Goal: Information Seeking & Learning: Learn about a topic

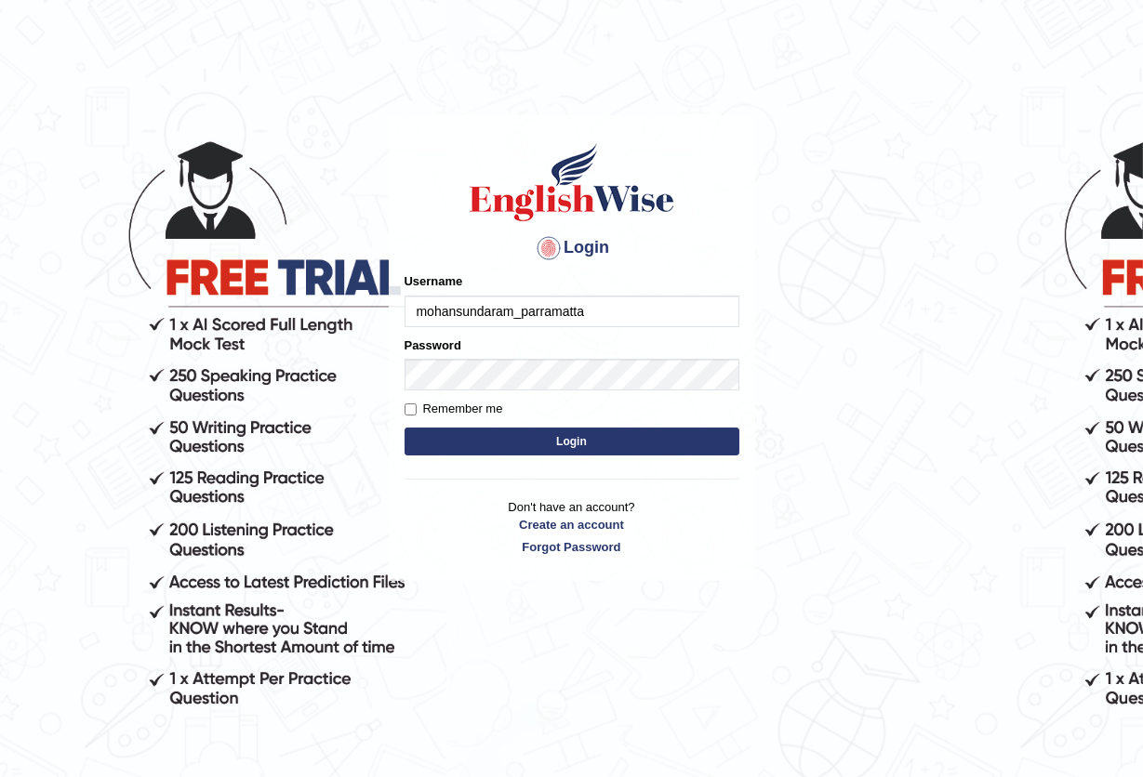
type input "mohansundaram_parramatta"
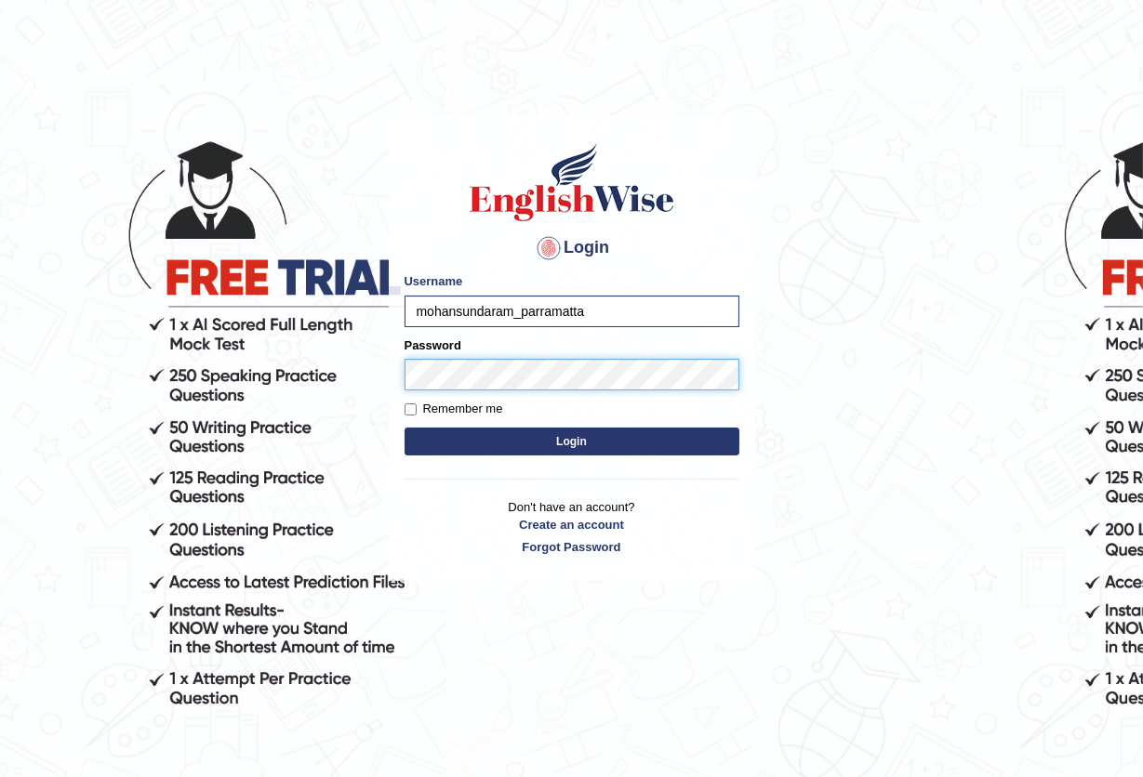
click at [404, 428] on button "Login" at bounding box center [571, 442] width 335 height 28
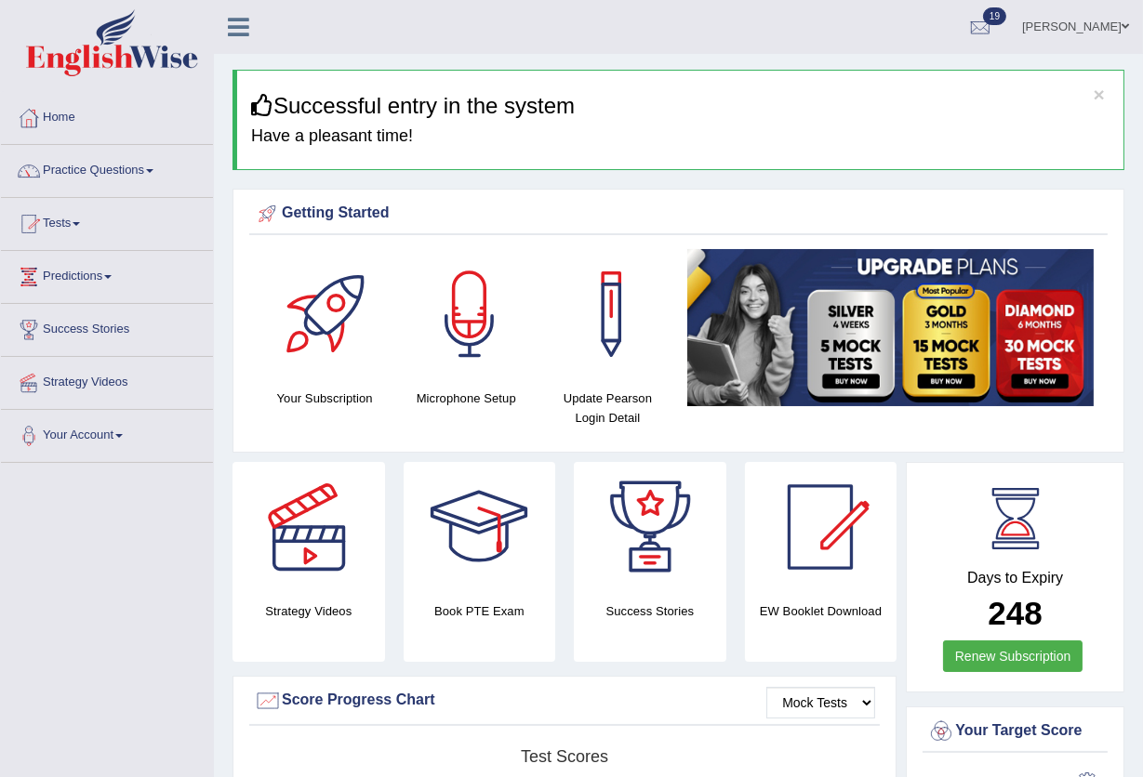
click at [136, 175] on link "Practice Questions" at bounding box center [107, 168] width 212 height 46
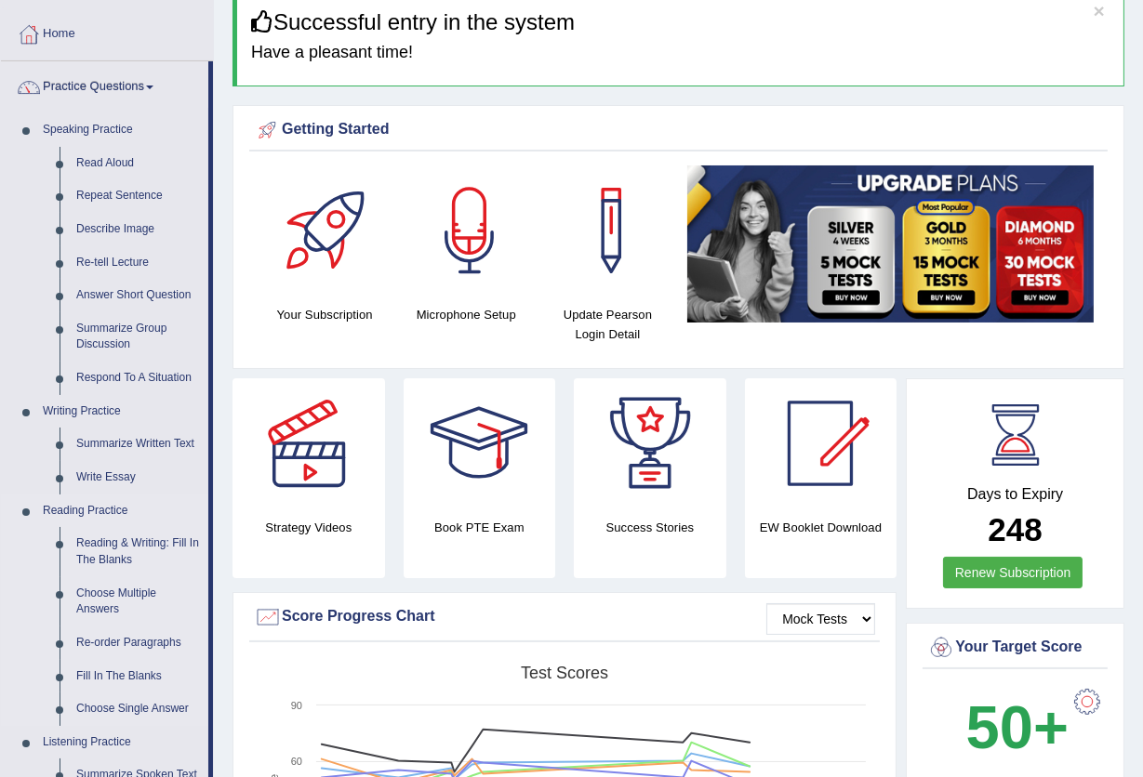
scroll to position [124, 0]
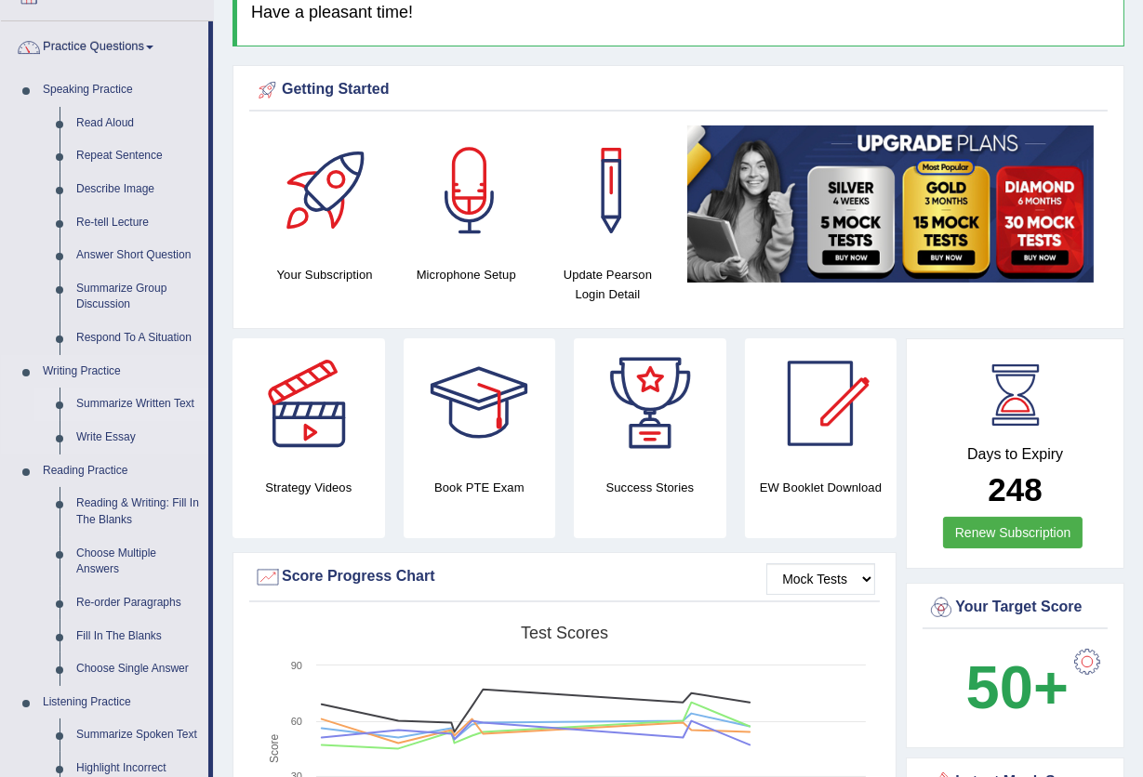
click at [110, 396] on link "Summarize Written Text" at bounding box center [138, 404] width 140 height 33
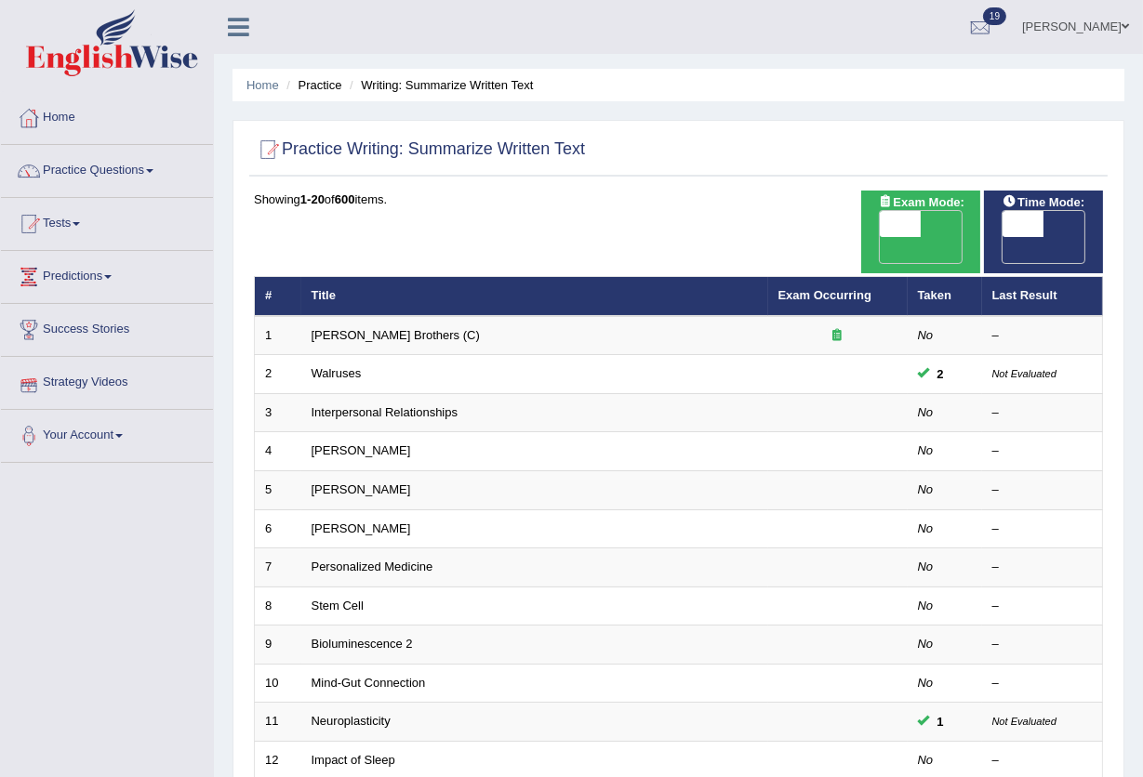
click at [916, 224] on span at bounding box center [900, 224] width 41 height 26
checkbox input "true"
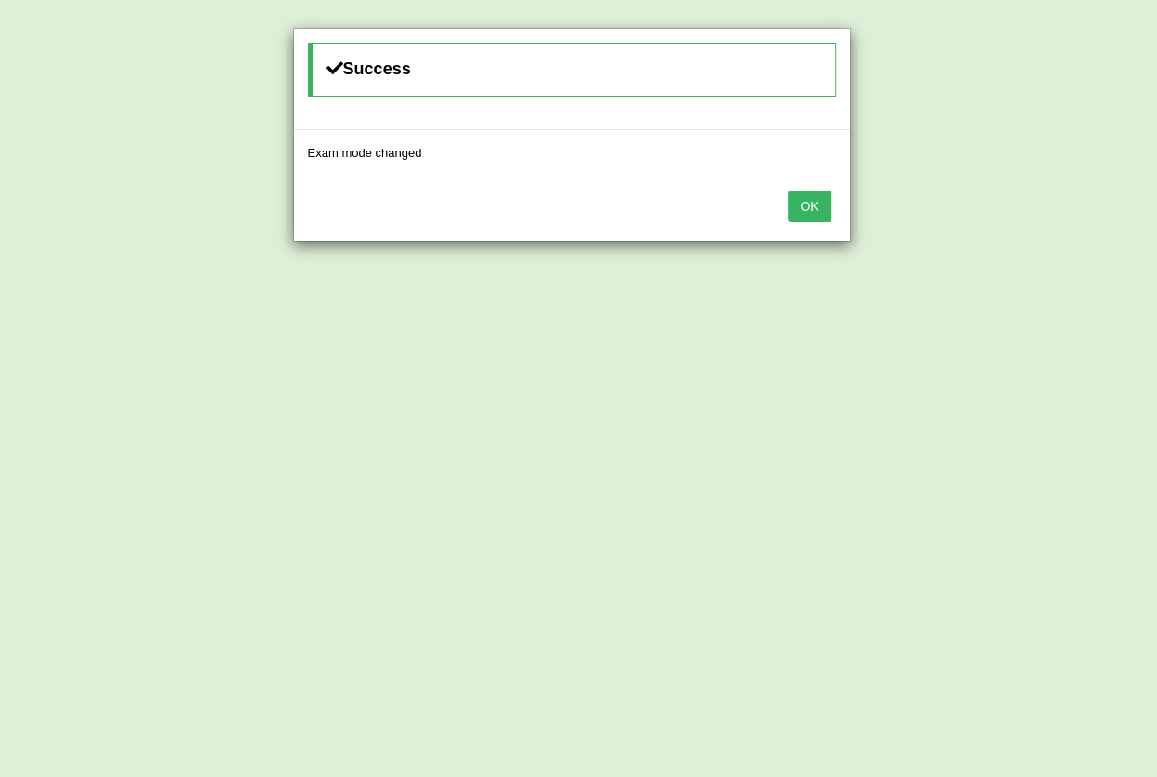
click at [818, 208] on button "OK" at bounding box center [808, 207] width 43 height 32
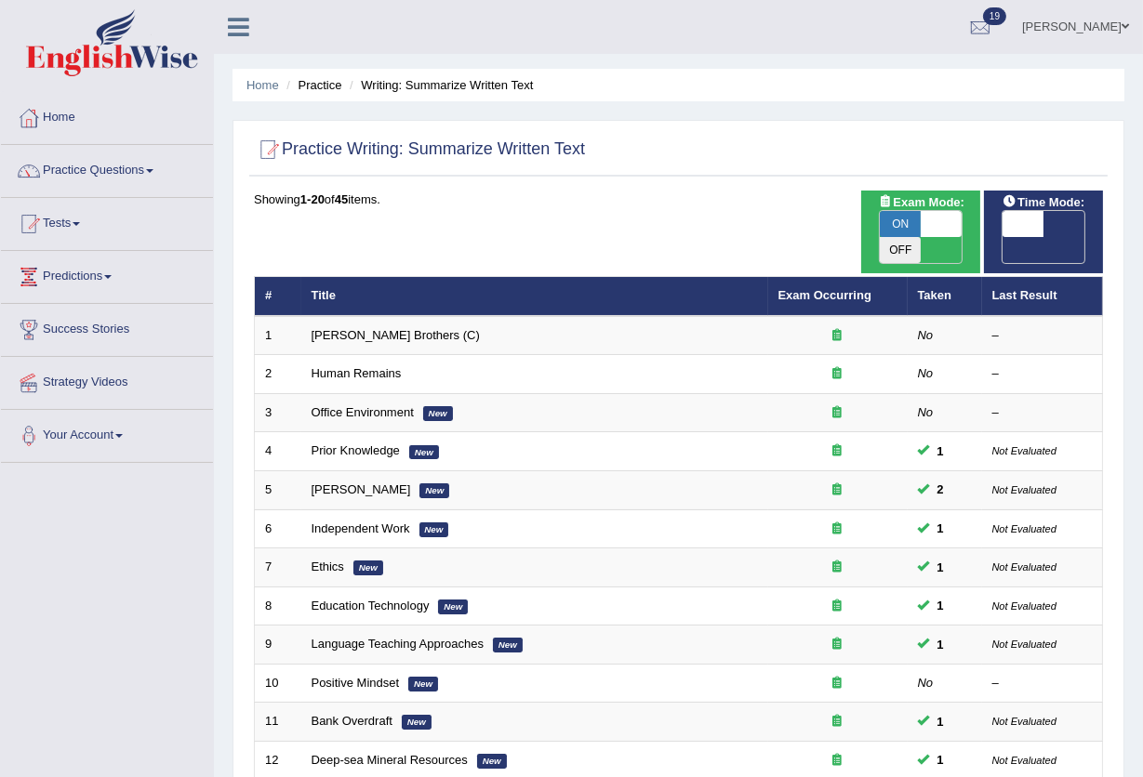
click at [1028, 217] on span at bounding box center [1022, 224] width 41 height 26
checkbox input "true"
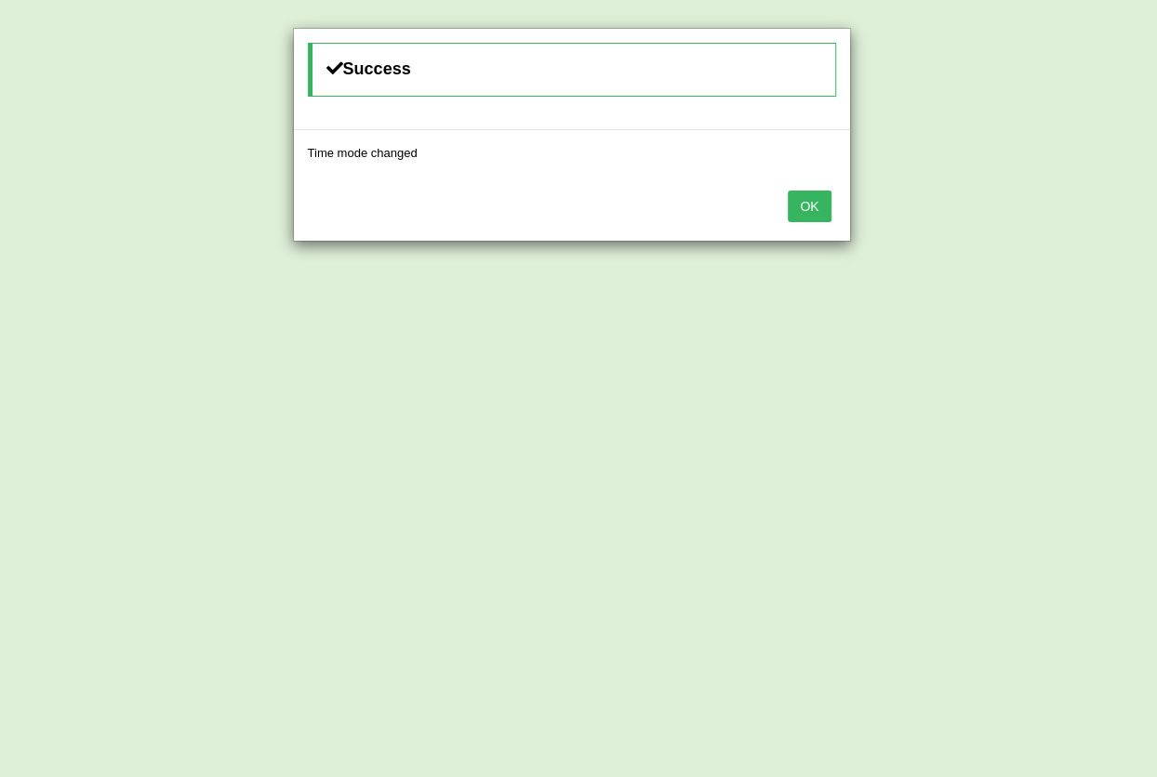
click at [808, 208] on button "OK" at bounding box center [808, 207] width 43 height 32
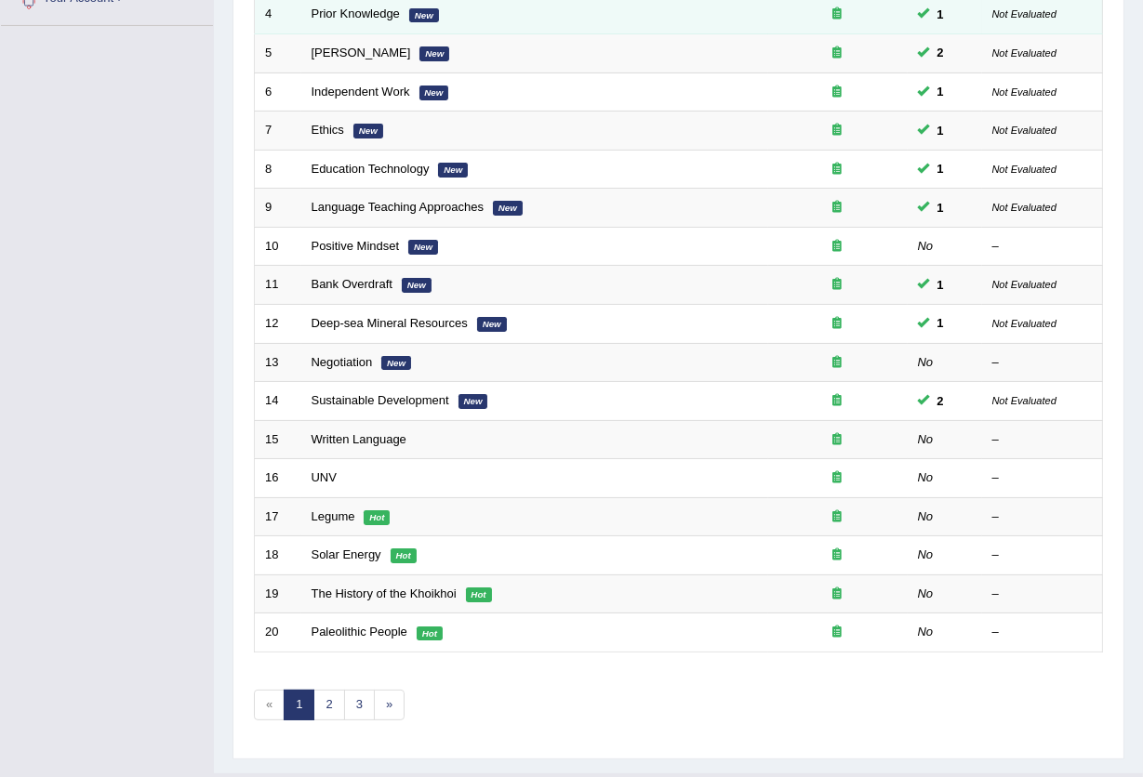
scroll to position [453, 0]
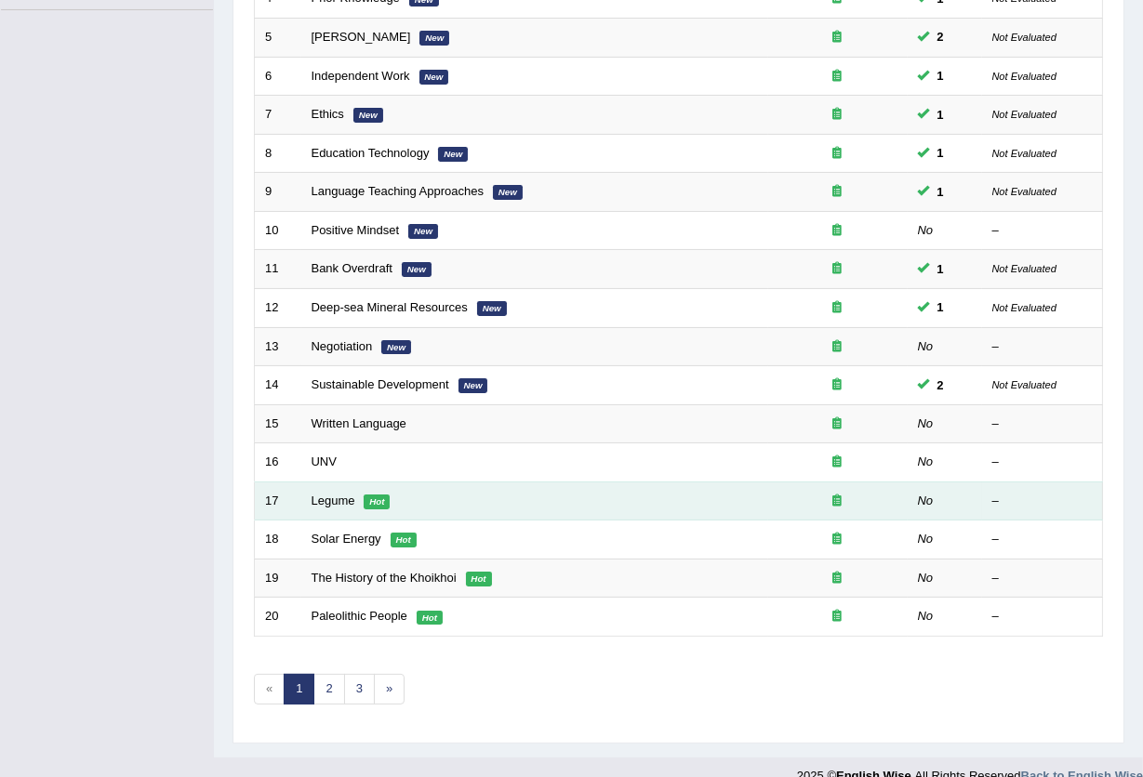
click at [368, 482] on td "Legume Hot" at bounding box center [534, 501] width 467 height 39
click at [317, 494] on link "Legume" at bounding box center [333, 501] width 44 height 14
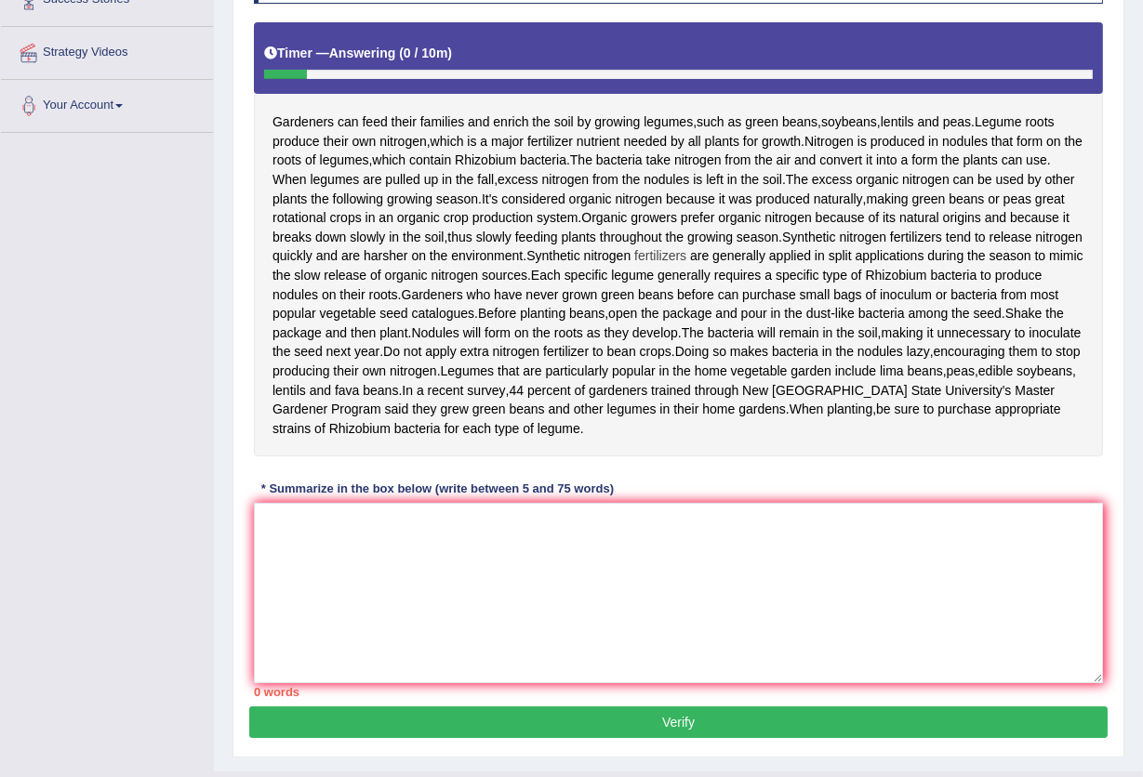
scroll to position [429, 0]
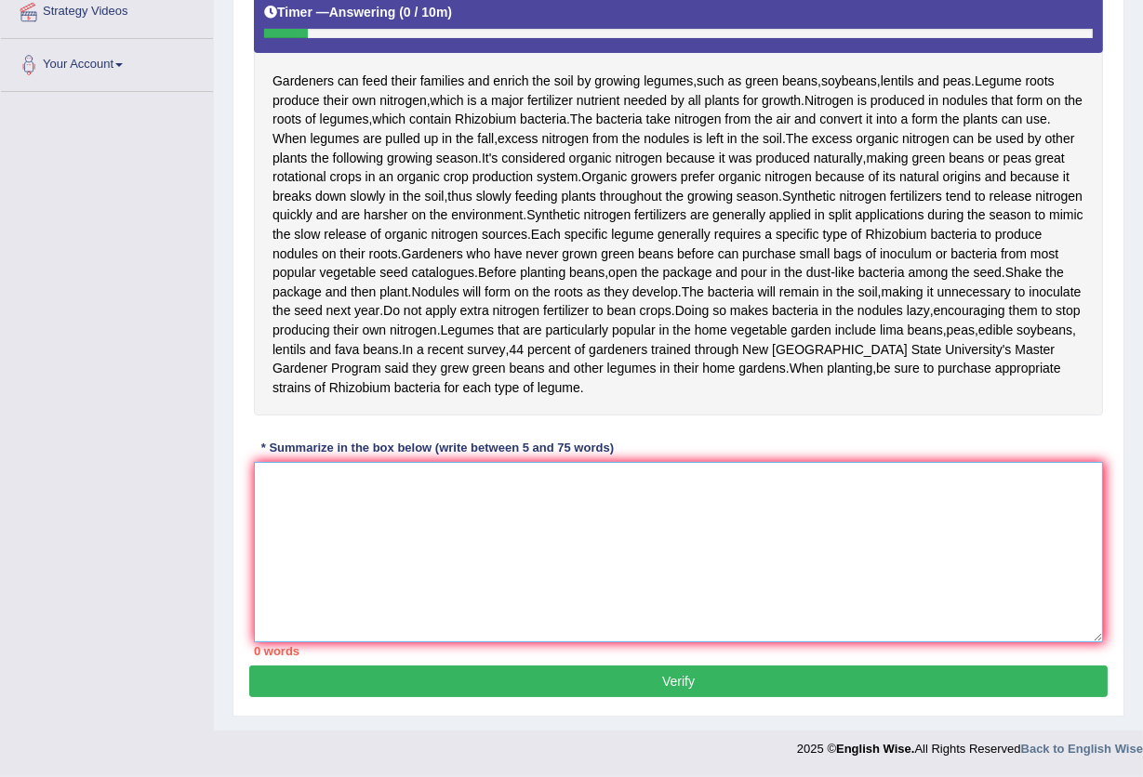
click at [454, 532] on textarea at bounding box center [678, 552] width 849 height 180
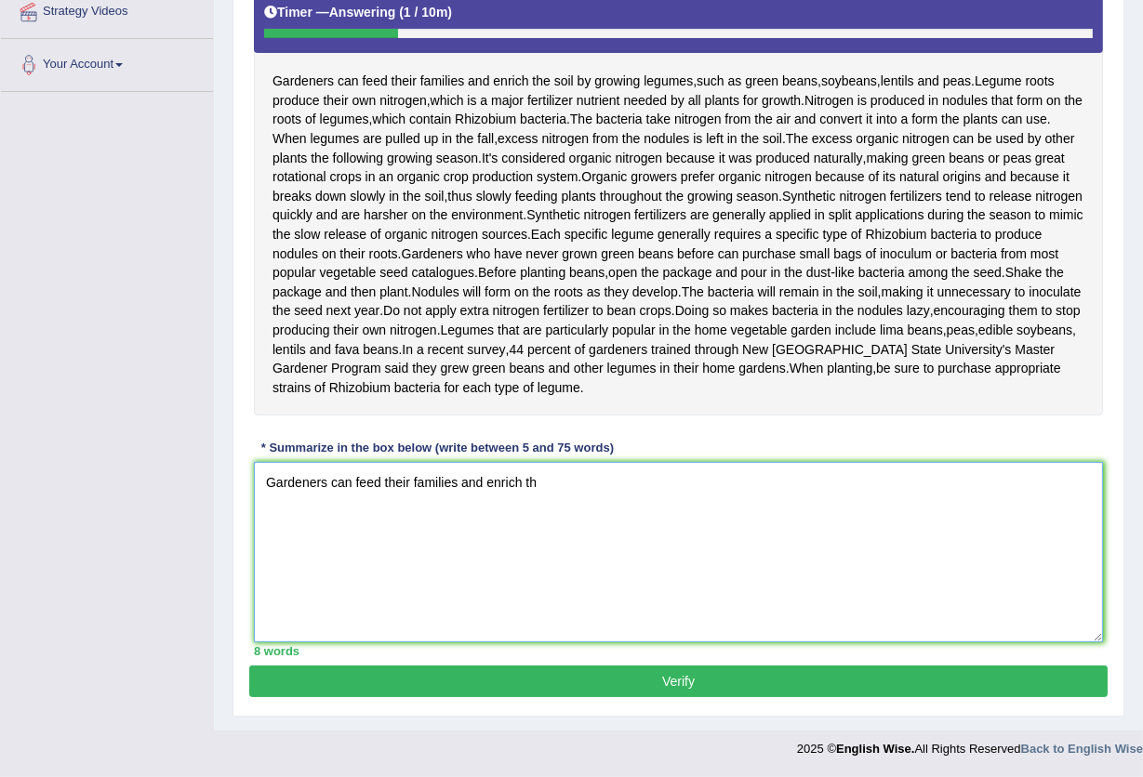
type textarea "Gardeners can feed their families and enrich th"
drag, startPoint x: 395, startPoint y: 3, endPoint x: 722, endPoint y: 447, distance: 551.9
click at [722, 447] on div "Instructions: Read the passage below and summarize it using one sentence. Type …" at bounding box center [678, 269] width 858 height 791
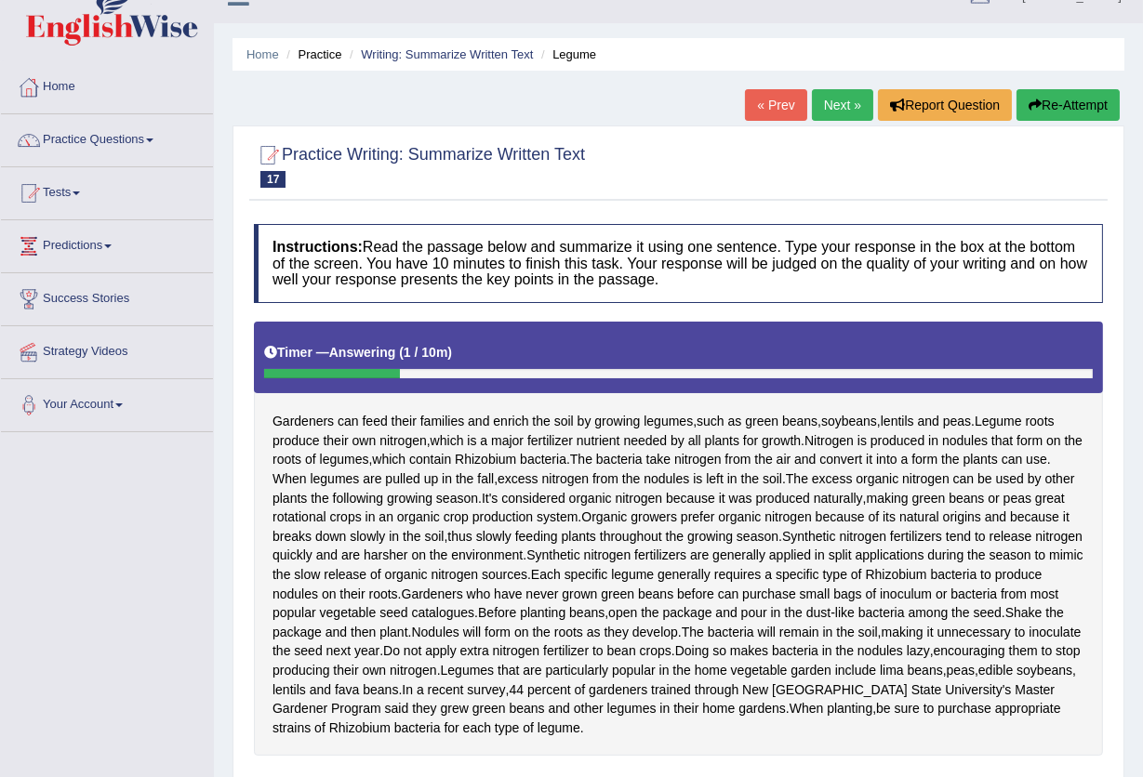
scroll to position [0, 0]
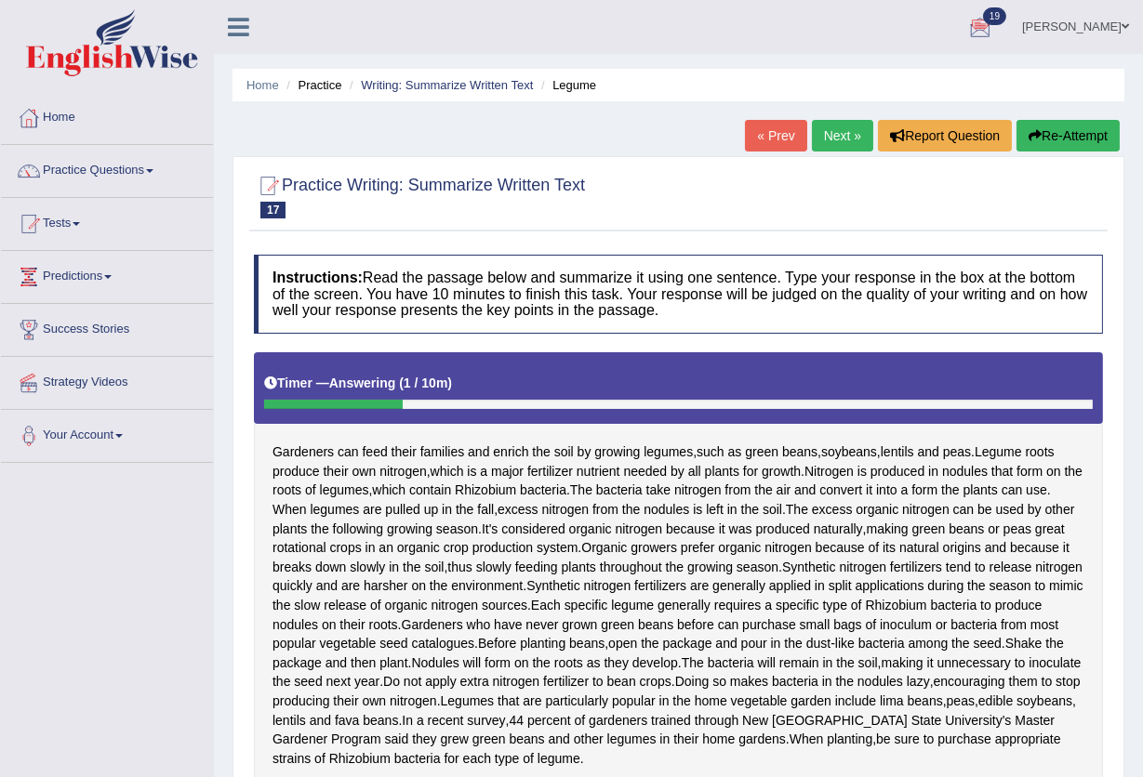
click at [1048, 36] on link "Mohan sundaram" at bounding box center [1075, 24] width 135 height 48
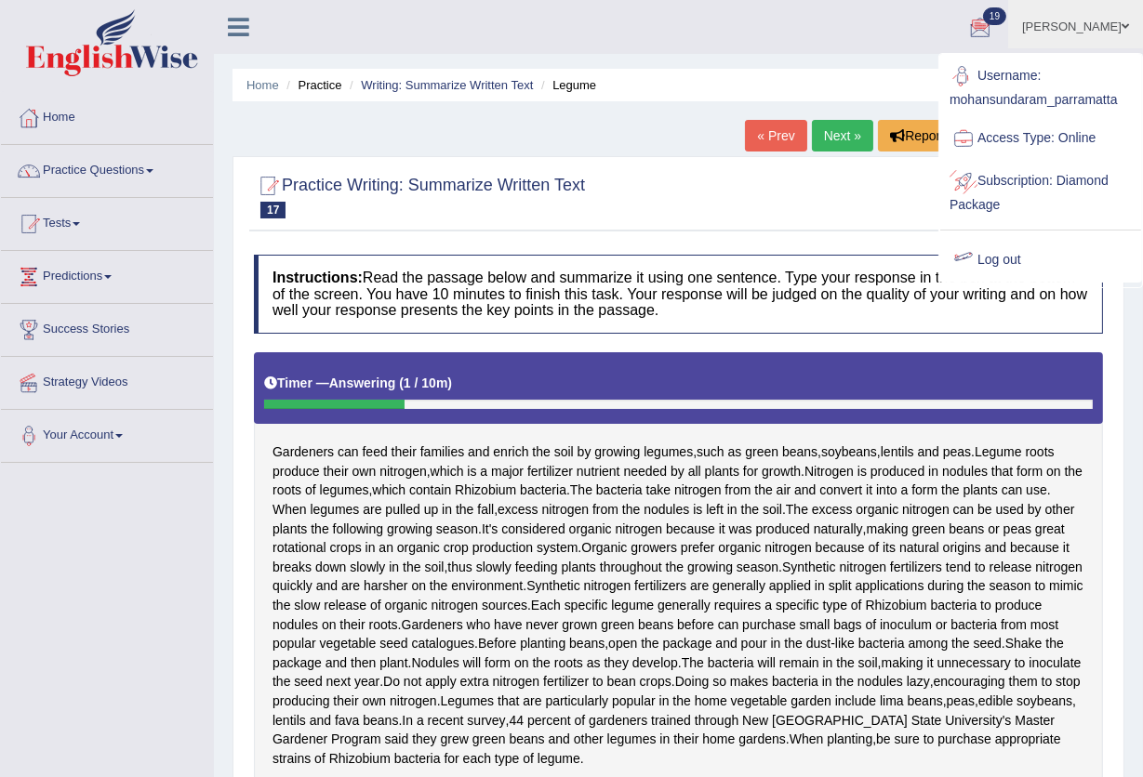
click at [995, 262] on link "Log out" at bounding box center [1040, 260] width 201 height 43
